Goal: Information Seeking & Learning: Learn about a topic

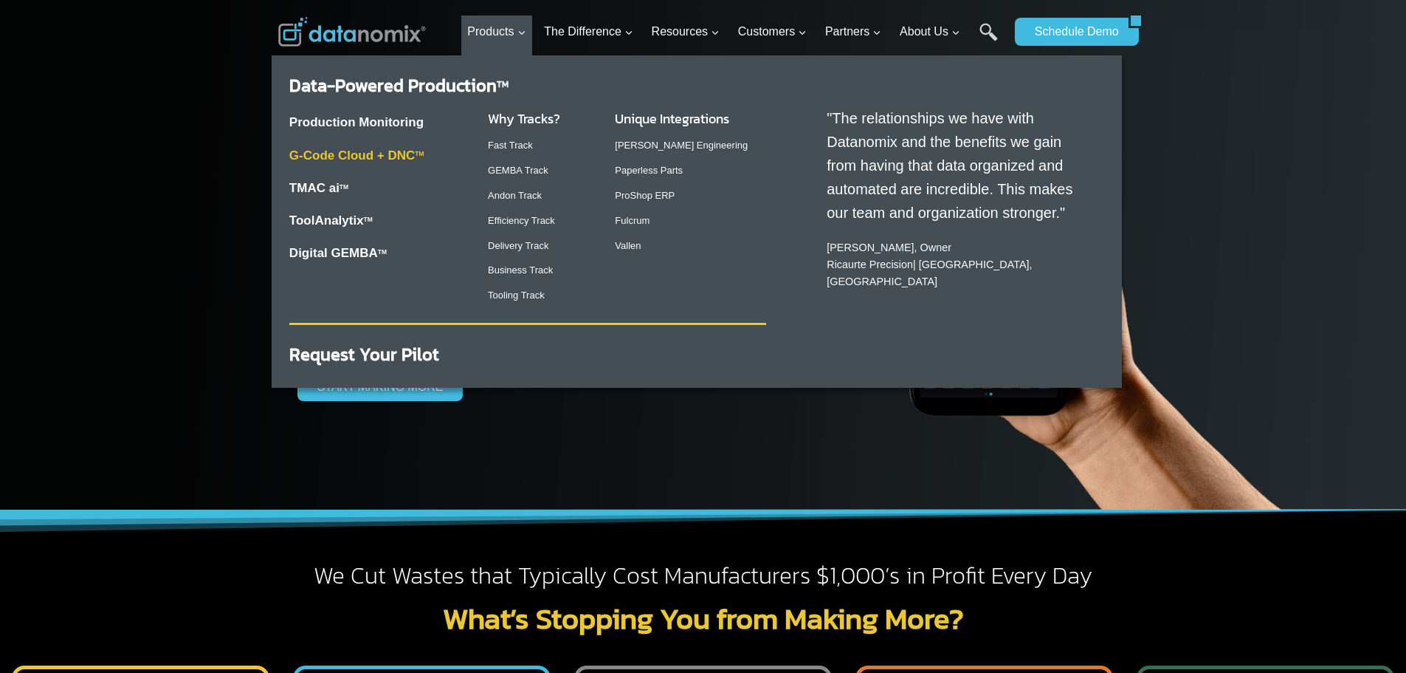
click at [403, 157] on link "G-Code Cloud + DNC TM" at bounding box center [356, 155] width 135 height 14
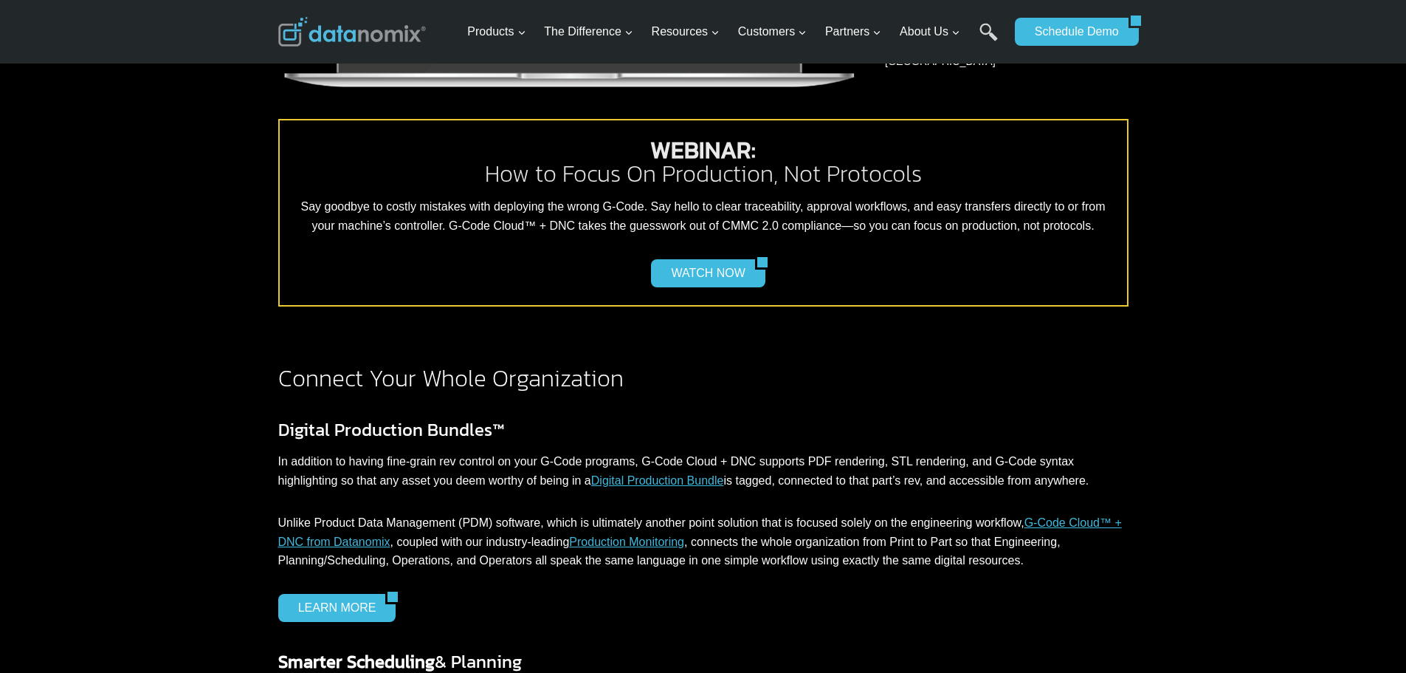
scroll to position [1181, 0]
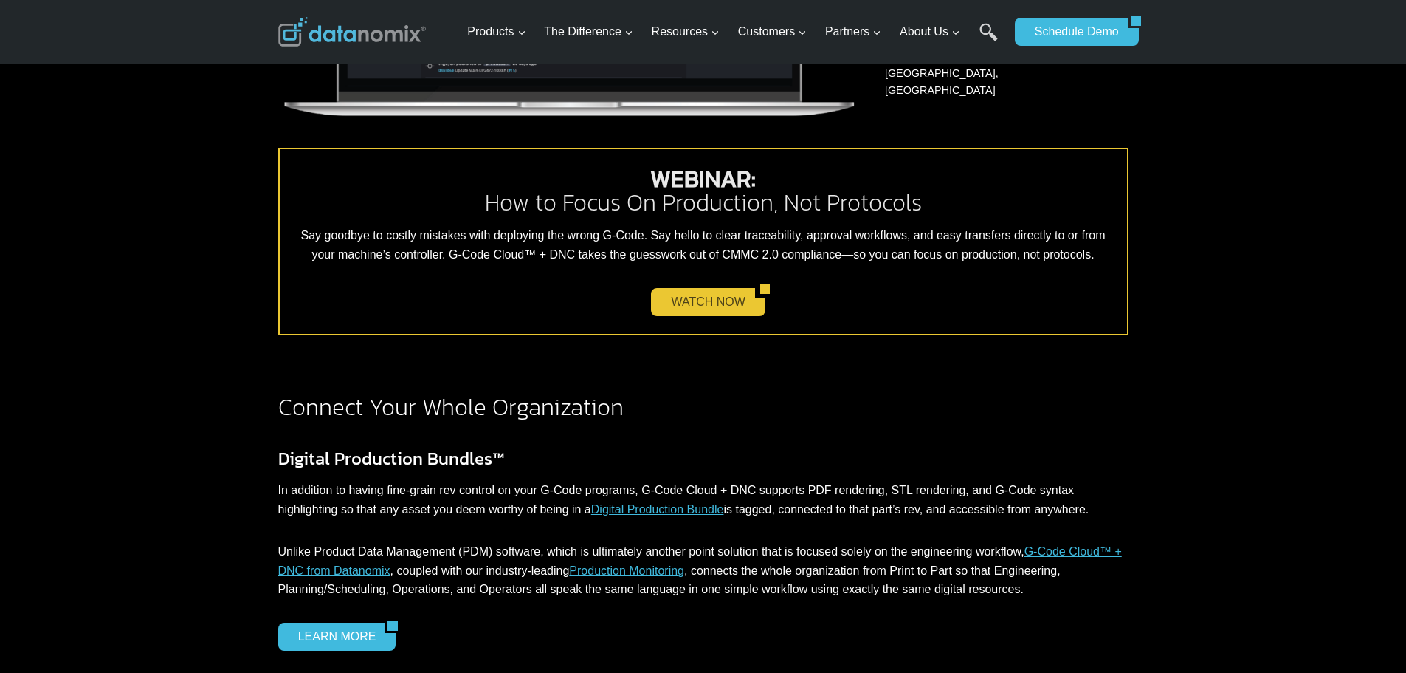
click at [690, 296] on link "WATCH NOW" at bounding box center [702, 302] width 103 height 28
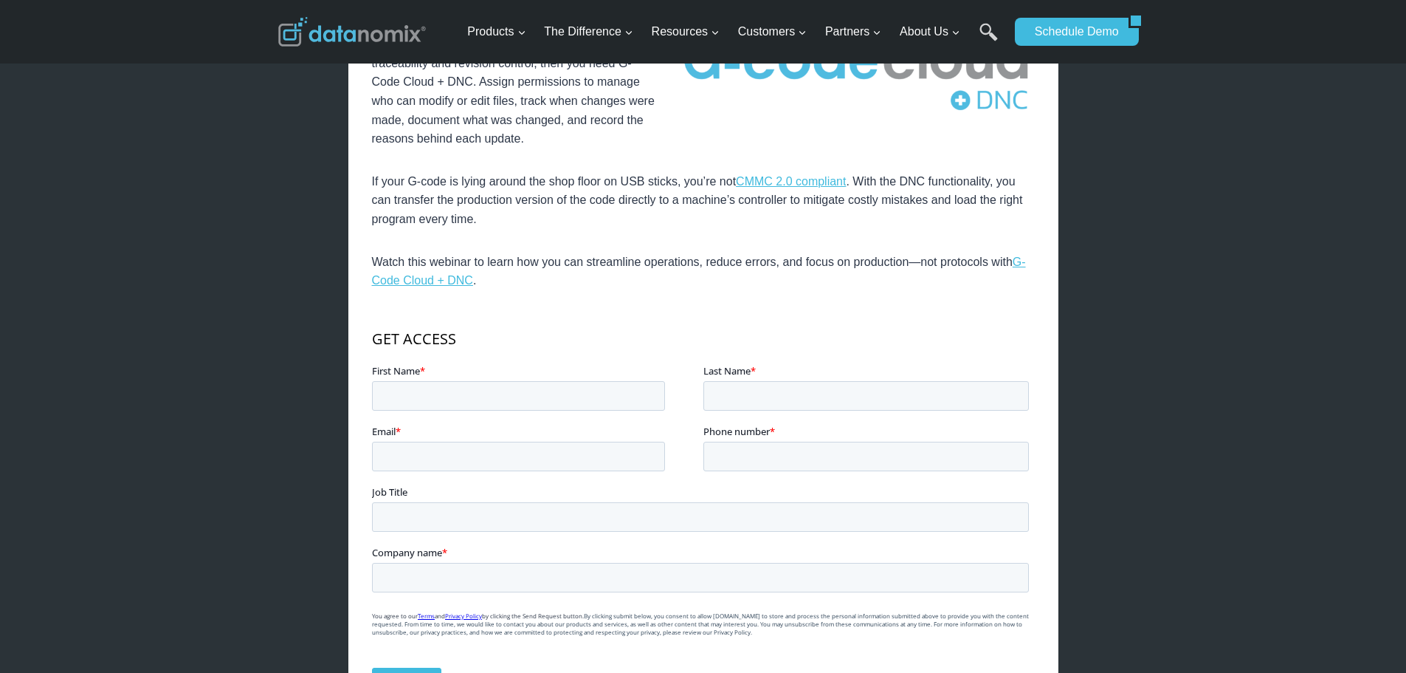
scroll to position [369, 0]
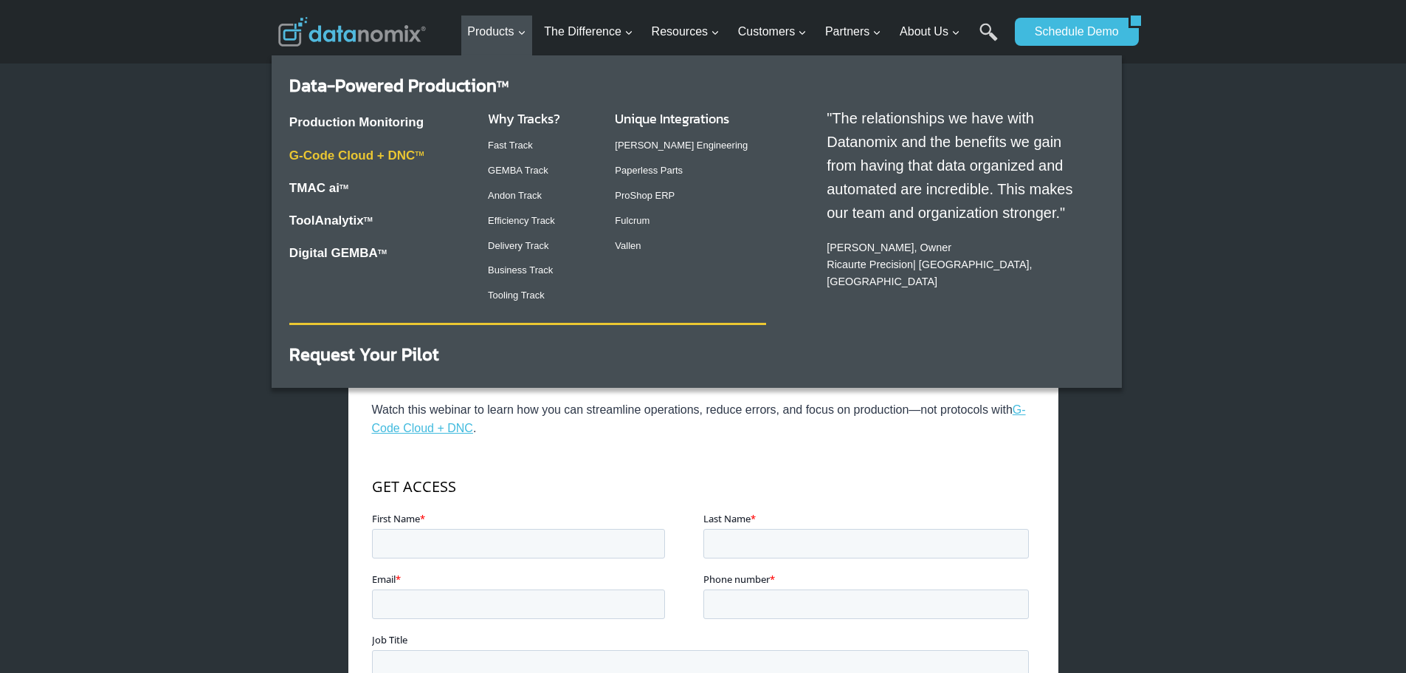
click at [393, 153] on link "G-Code Cloud + DNC TM" at bounding box center [356, 155] width 135 height 14
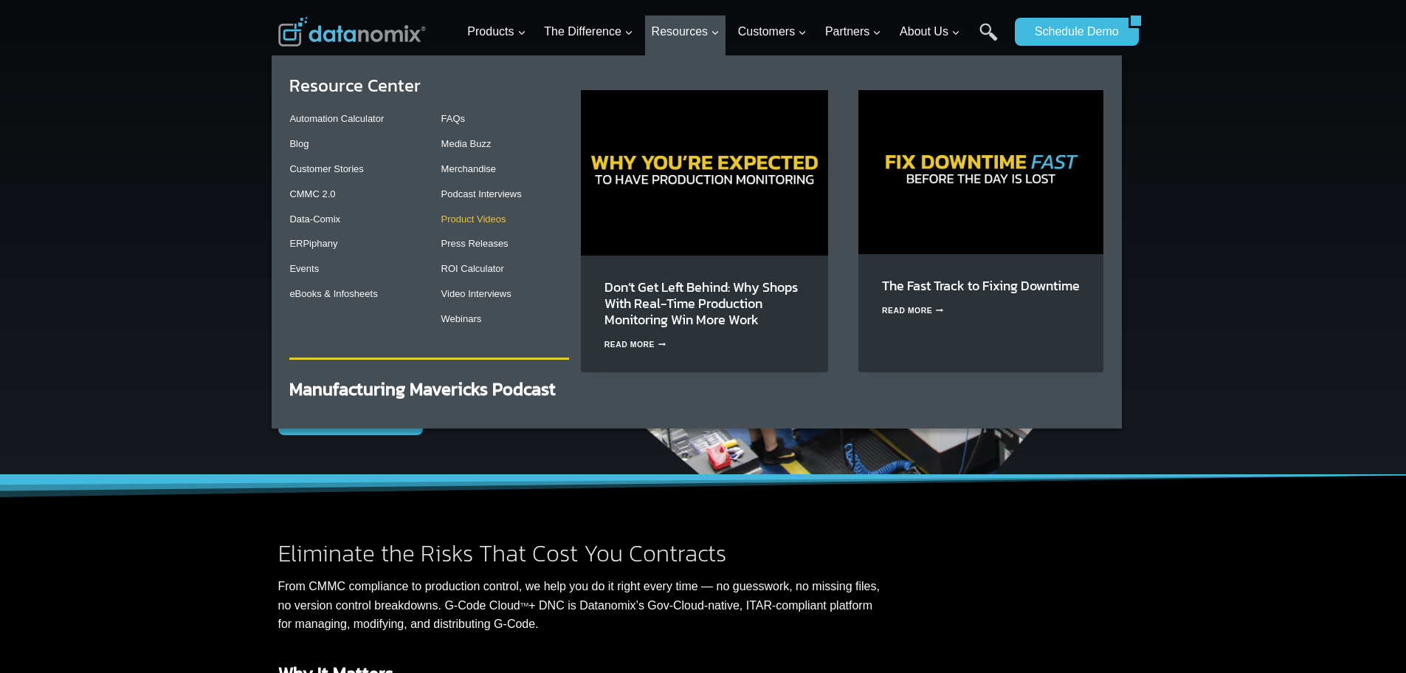
click at [487, 221] on link "Product Videos" at bounding box center [473, 218] width 65 height 11
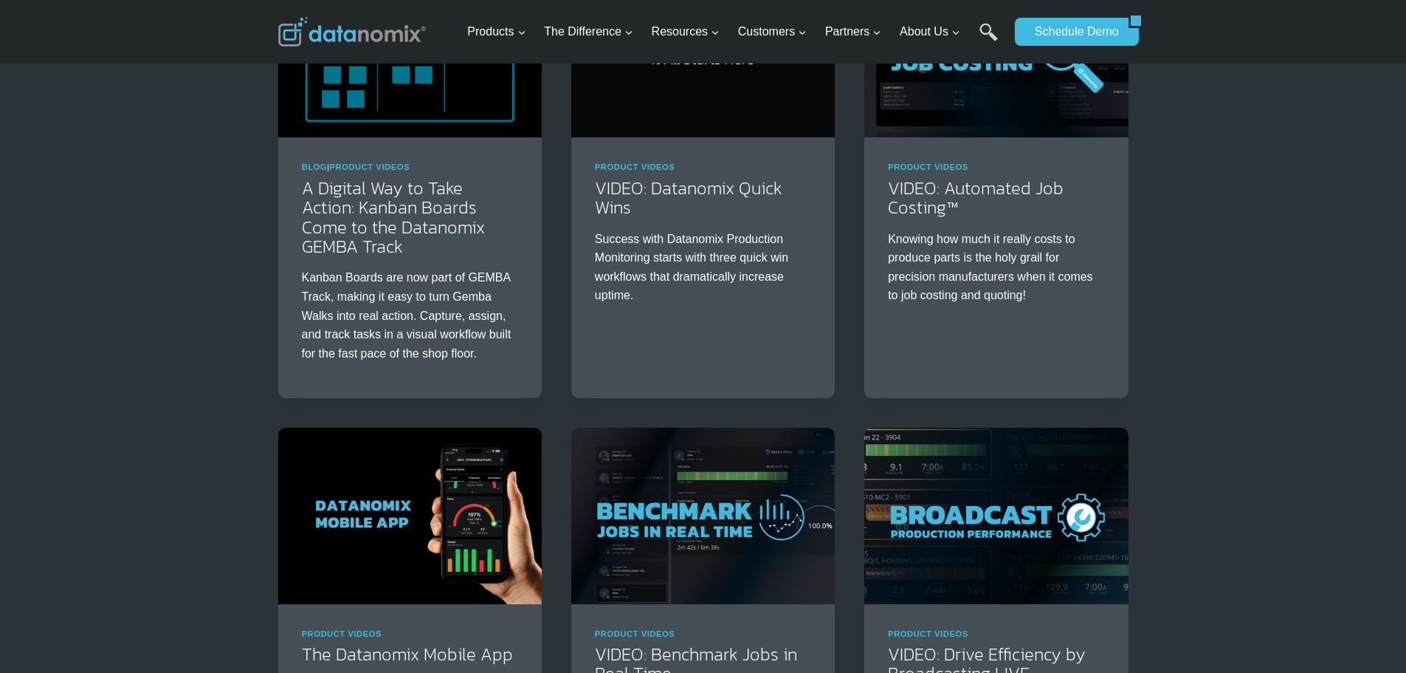
scroll to position [221, 0]
